Goal: Task Accomplishment & Management: Manage account settings

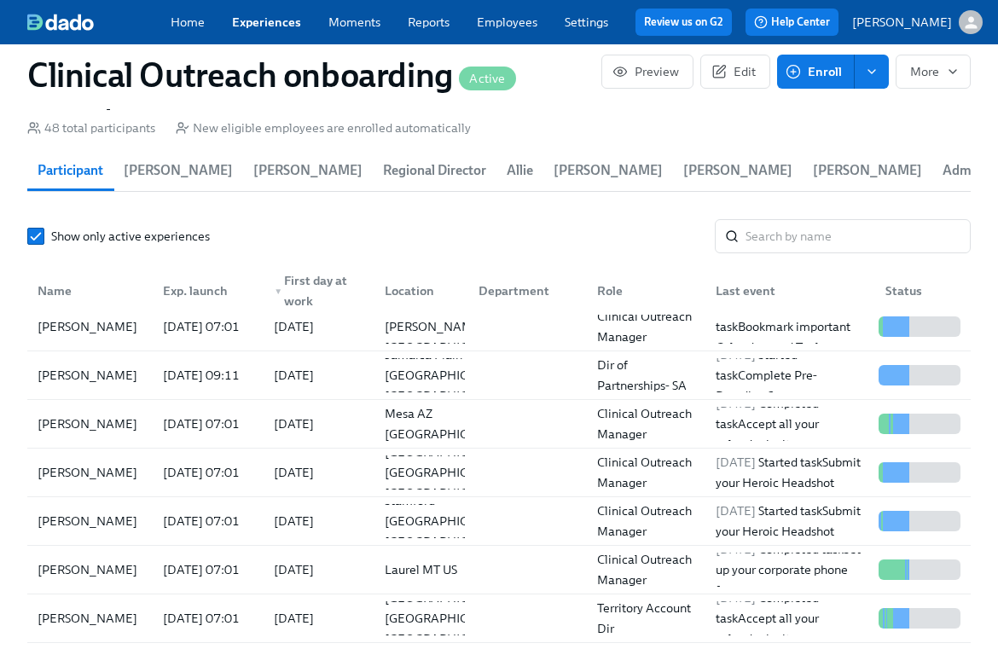
scroll to position [317, 0]
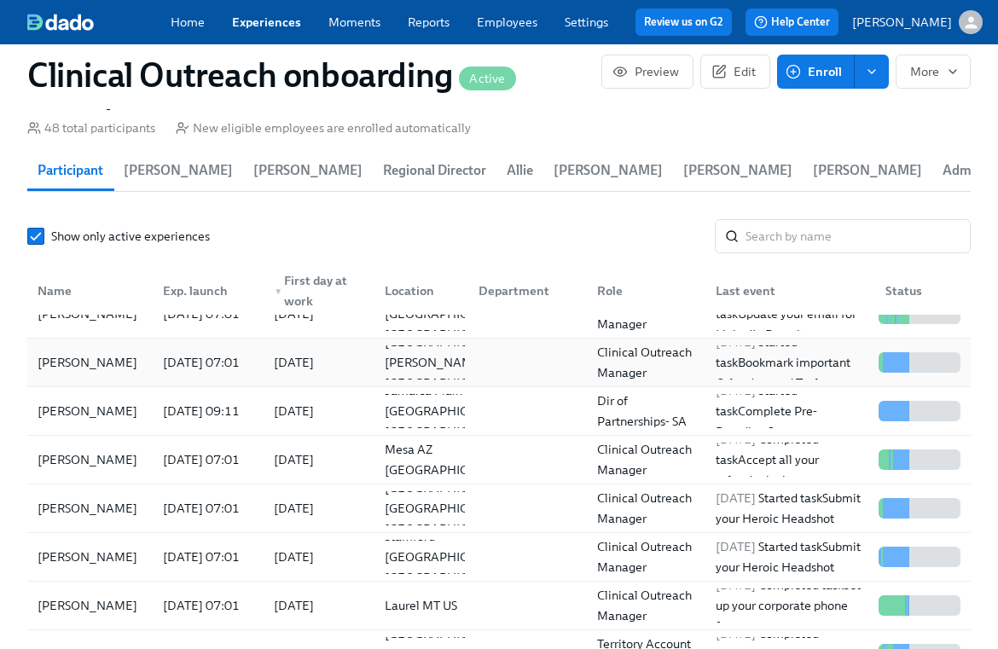
click at [105, 352] on div "Madison Jernegan" at bounding box center [87, 362] width 113 height 20
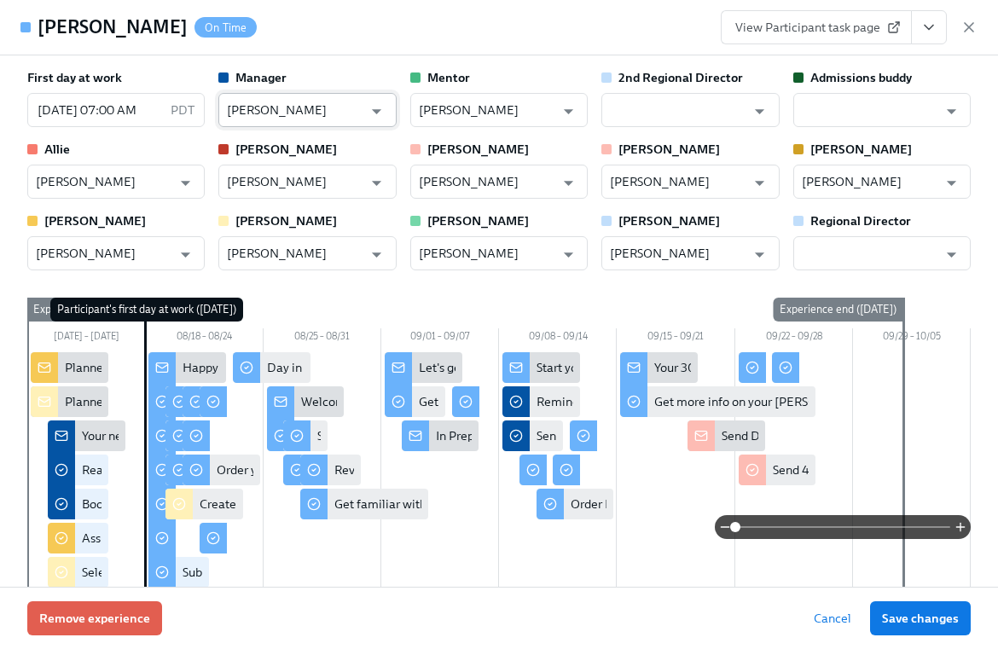
click at [334, 113] on input "Amanda Titman-Mitchell" at bounding box center [295, 110] width 136 height 34
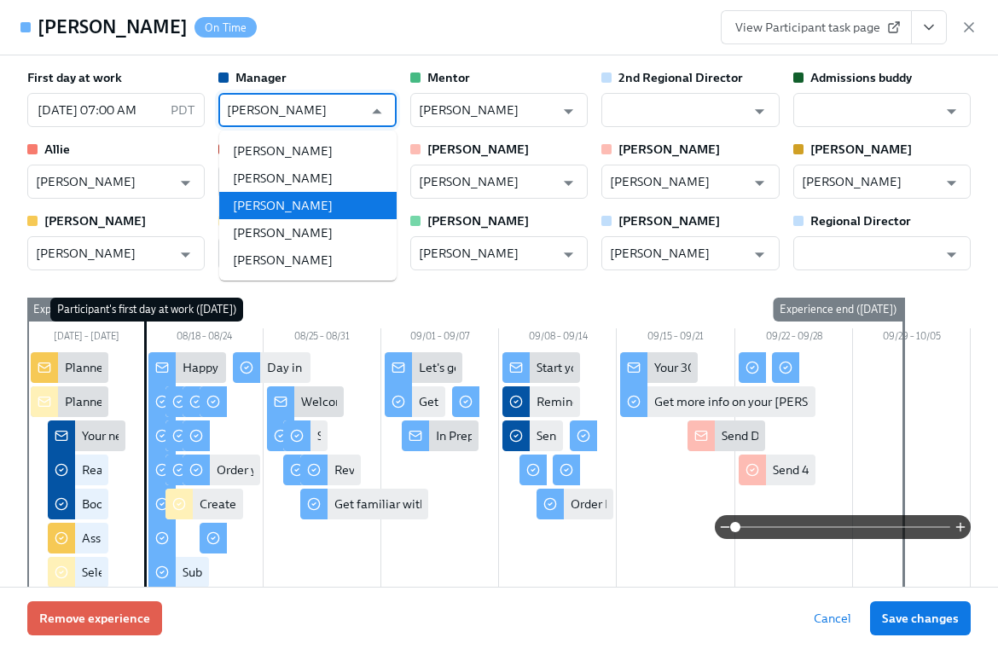
click at [305, 203] on li "Jackie Quandt" at bounding box center [307, 205] width 177 height 27
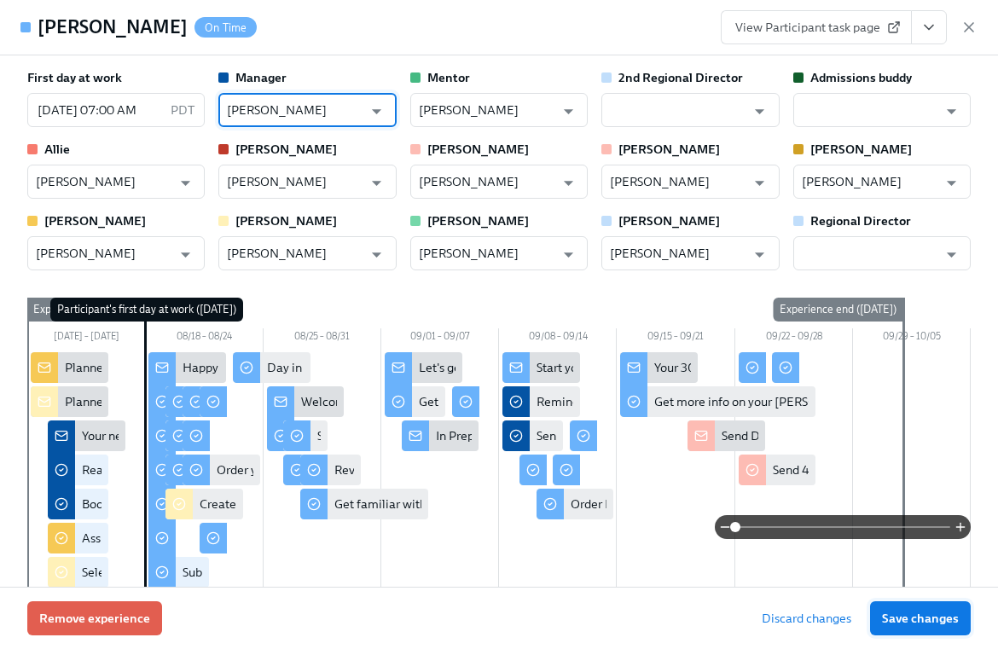
type input "Jackie Quandt"
click at [927, 623] on span "Save changes" at bounding box center [920, 618] width 77 height 17
type input "Jackie Quandt"
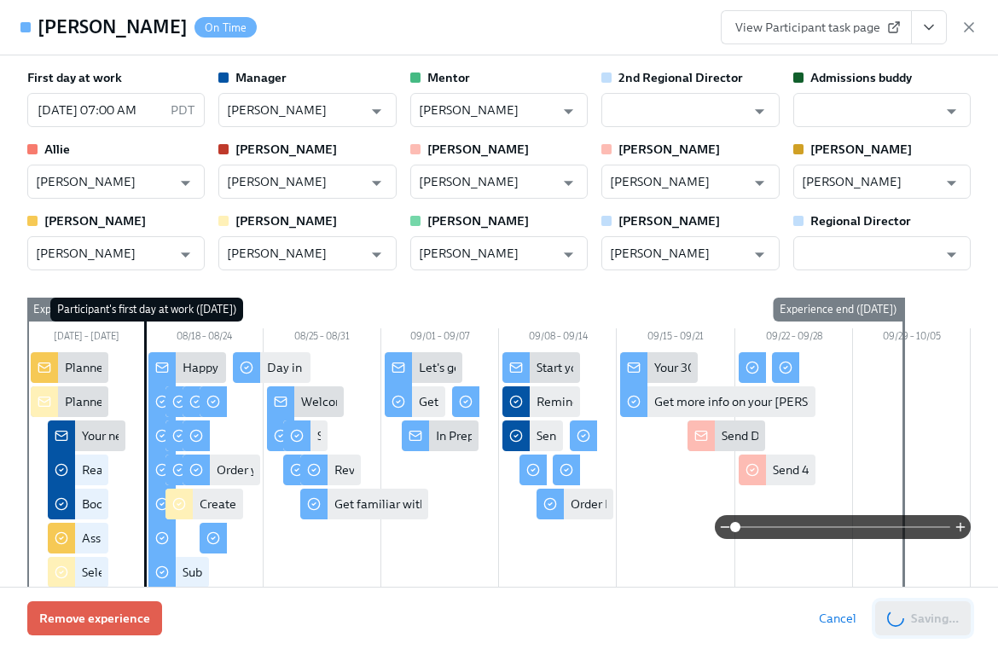
scroll to position [0, 19803]
click at [966, 32] on icon "button" at bounding box center [969, 27] width 17 height 17
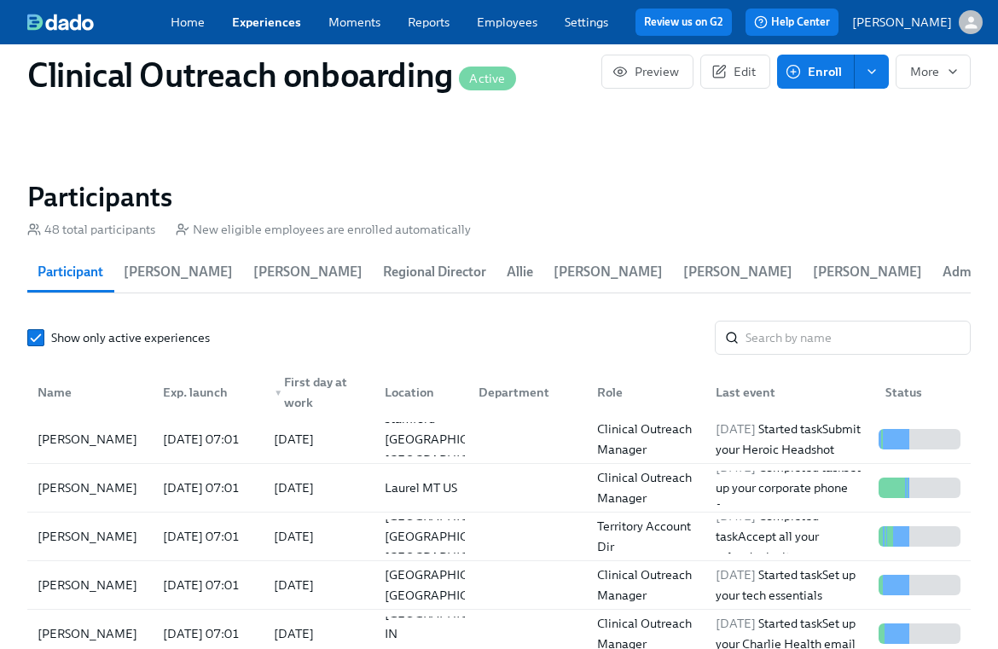
scroll to position [568, 0]
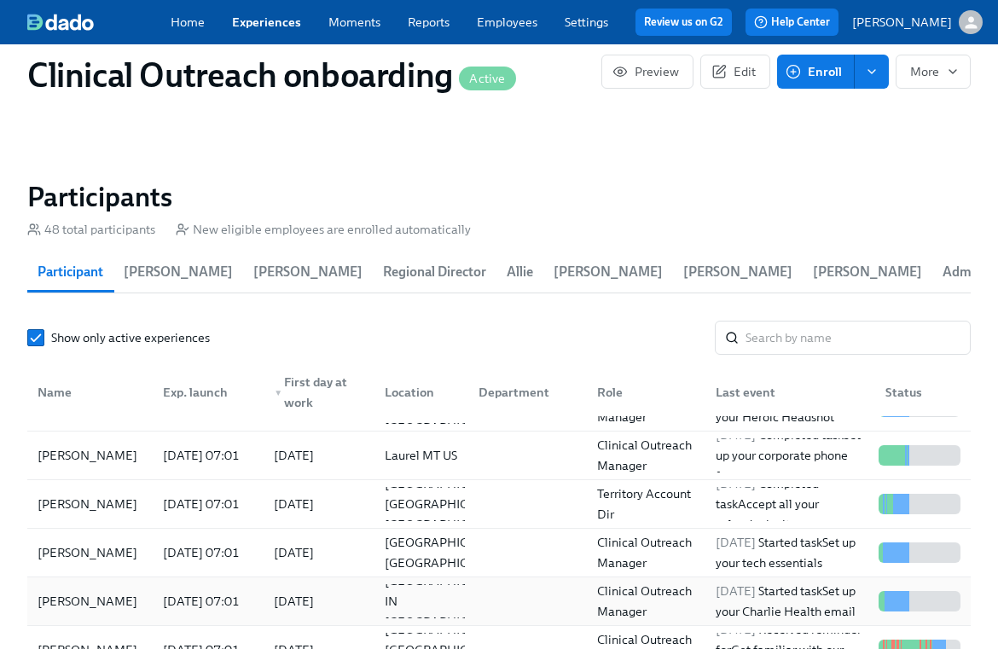
click at [285, 584] on div "2025/08/18" at bounding box center [315, 601] width 111 height 34
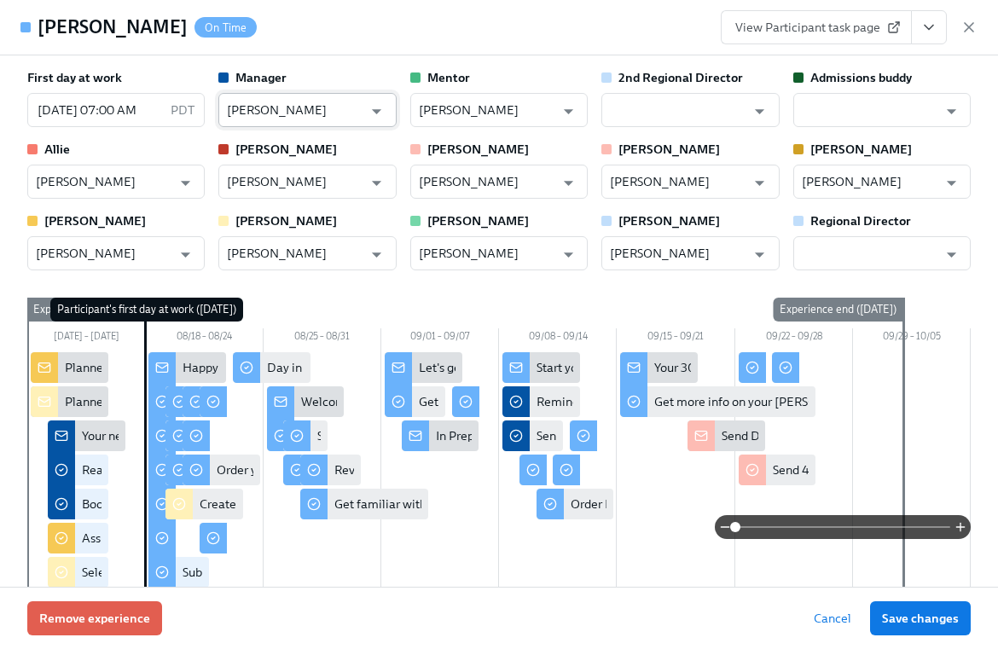
click at [340, 115] on input "Amanda Titman-Mitchell" at bounding box center [295, 110] width 136 height 34
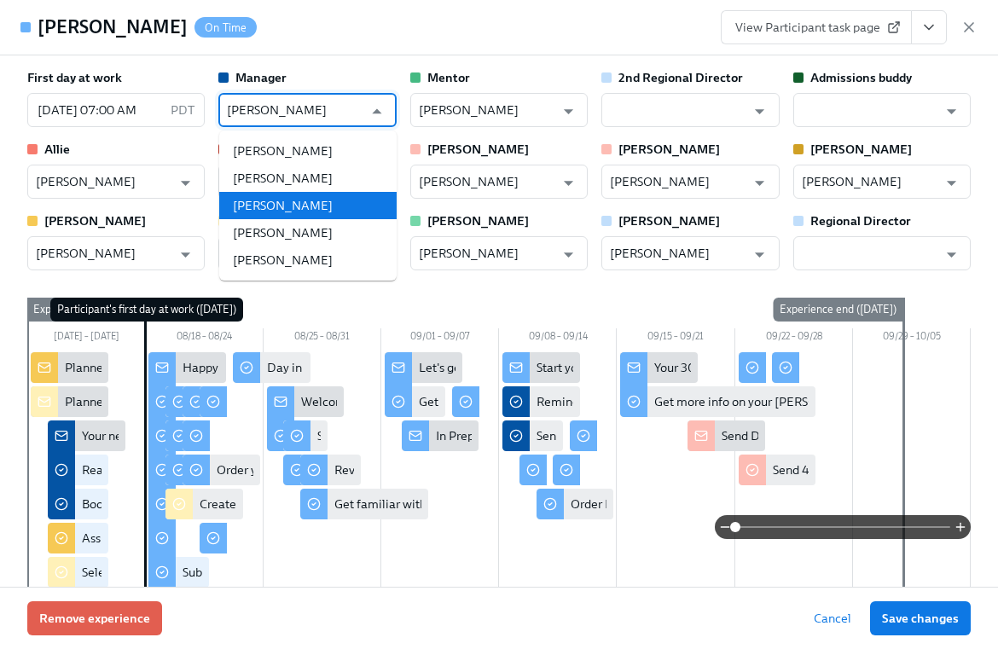
click at [309, 211] on li "Jackie Quandt" at bounding box center [307, 205] width 177 height 27
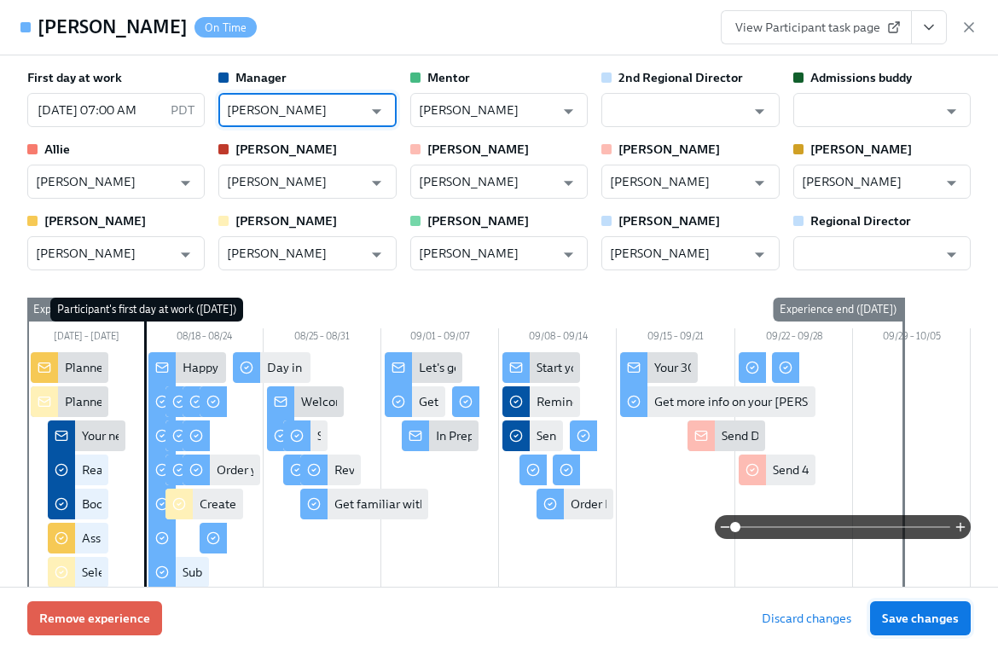
type input "Jackie Quandt"
click at [910, 611] on span "Save changes" at bounding box center [920, 618] width 77 height 17
type input "Jackie Quandt"
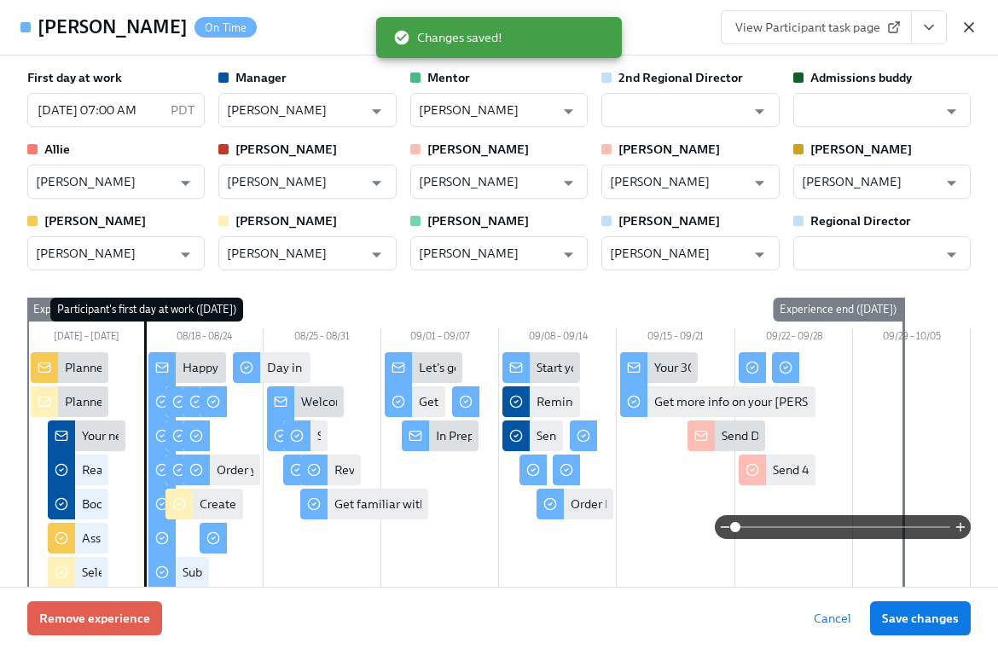
click at [968, 19] on icon "button" at bounding box center [969, 27] width 17 height 17
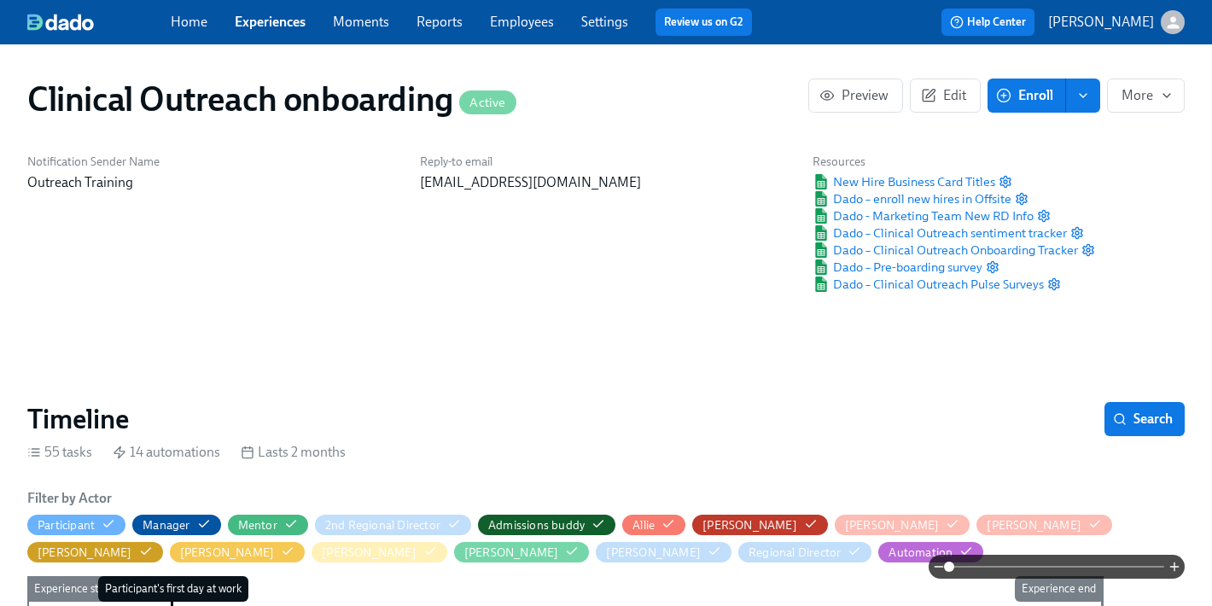
scroll to position [0, 10238]
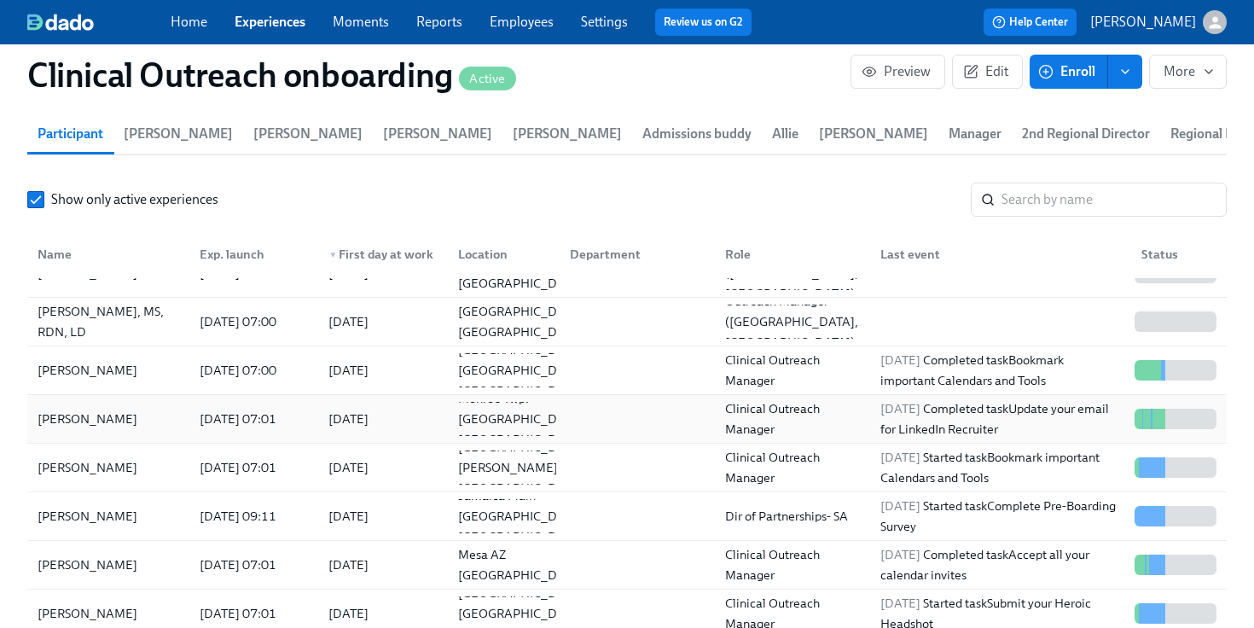
scroll to position [194, 0]
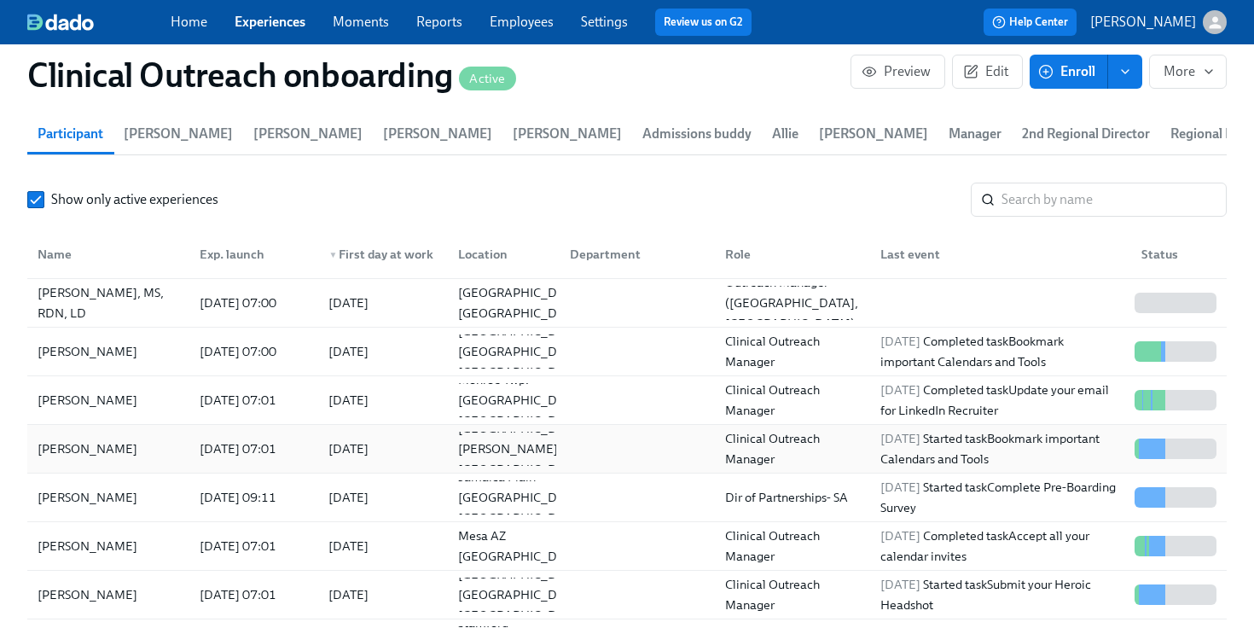
click at [113, 451] on div "Madison Jernegan" at bounding box center [87, 449] width 113 height 20
